Goal: Task Accomplishment & Management: Manage account settings

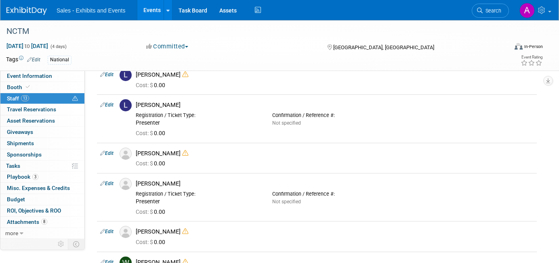
click at [491, 15] on link "Search" at bounding box center [490, 11] width 37 height 14
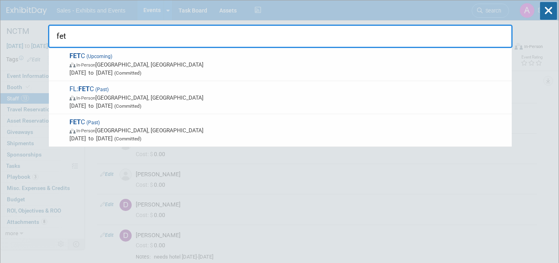
type input "fetc"
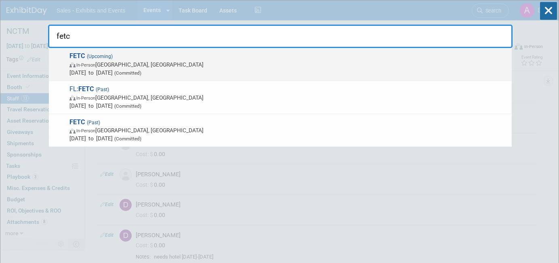
click at [227, 59] on span "FETC (Upcoming) In-Person [GEOGRAPHIC_DATA], [GEOGRAPHIC_DATA] [DATE] to [DATE]…" at bounding box center [287, 64] width 440 height 25
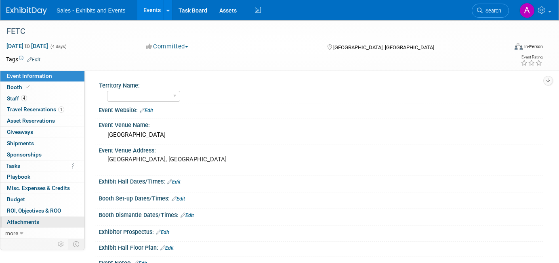
click at [40, 223] on link "0 Attachments 0" at bounding box center [42, 222] width 84 height 11
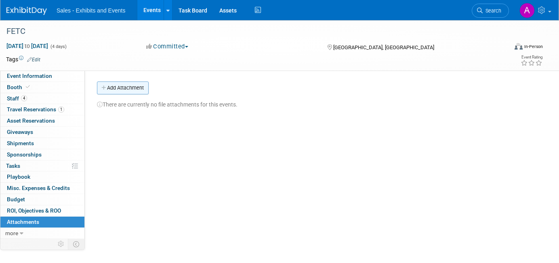
click at [142, 88] on button "Add Attachment" at bounding box center [123, 88] width 52 height 13
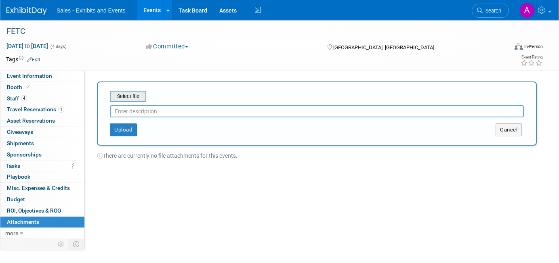
click at [140, 96] on input "file" at bounding box center [97, 97] width 96 height 10
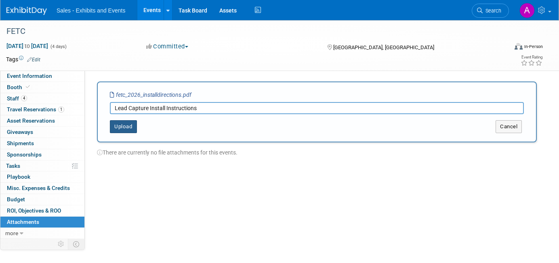
type input "Lead Capture Install Instructions"
click at [121, 126] on button "Upload" at bounding box center [123, 126] width 27 height 13
